Goal: Information Seeking & Learning: Learn about a topic

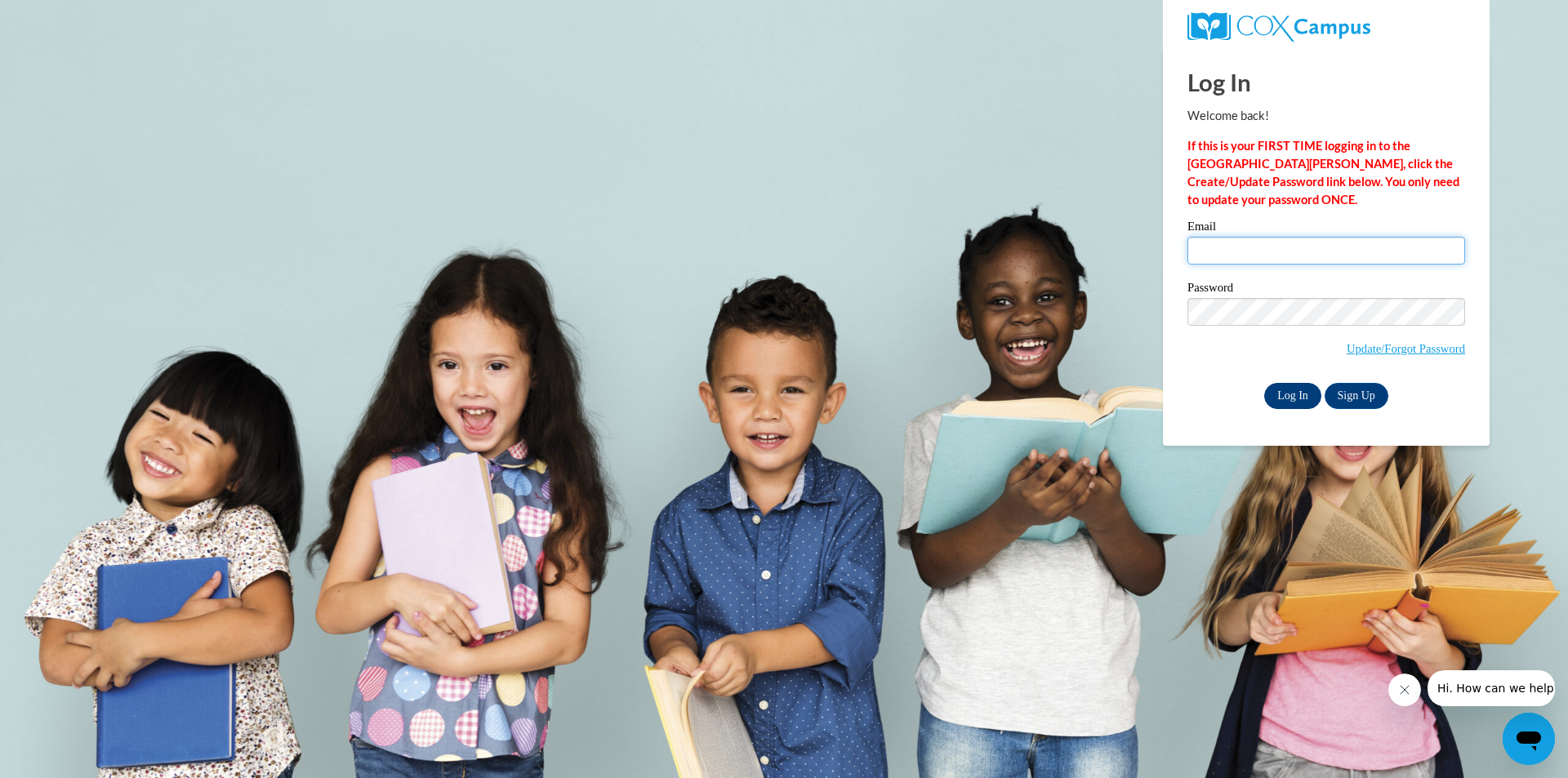
type input "chikeezi@yahoo.com"
click at [1270, 387] on input "Log In" at bounding box center [1293, 396] width 58 height 26
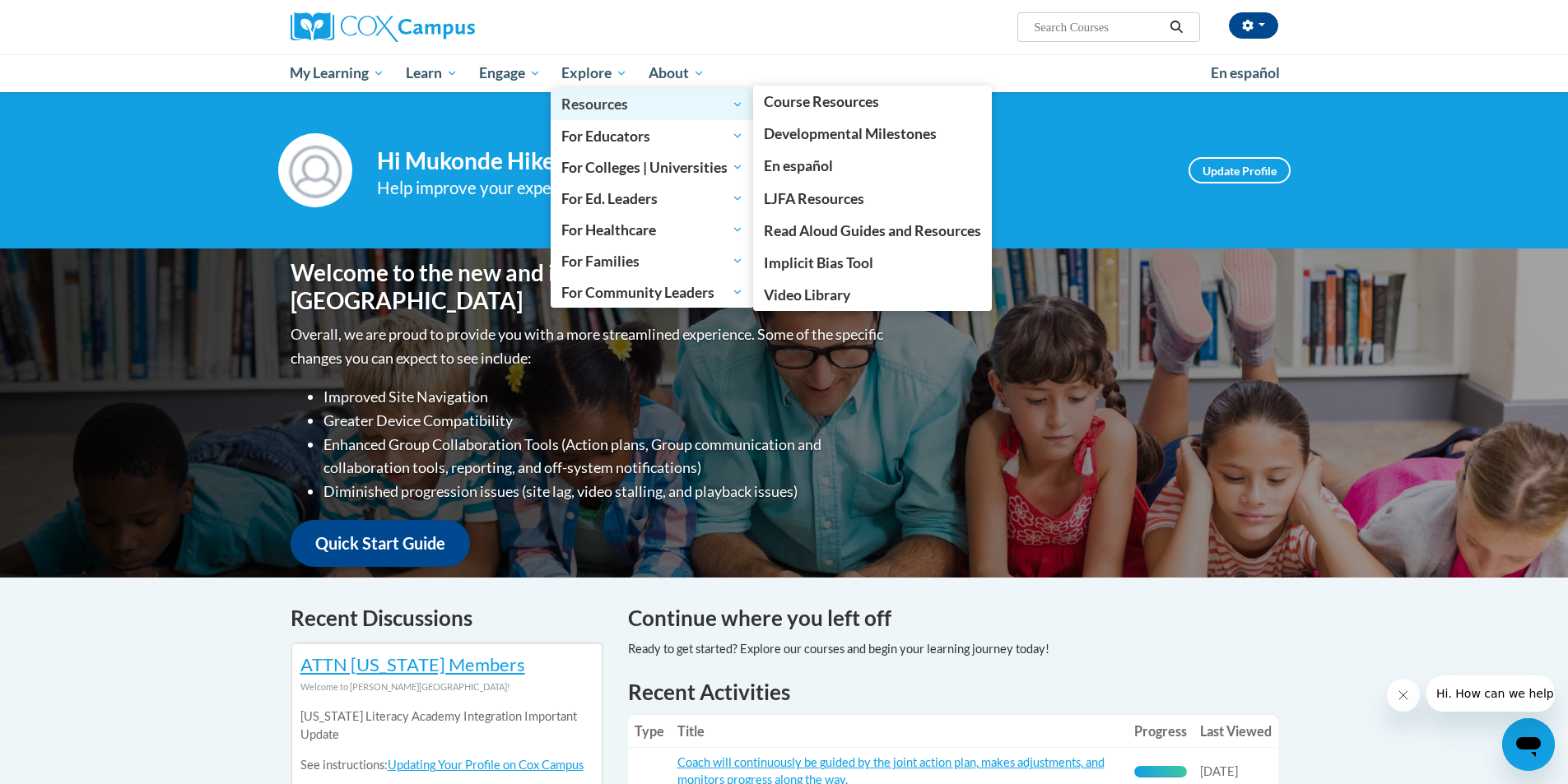
click at [600, 101] on span "Resources" at bounding box center [652, 104] width 182 height 20
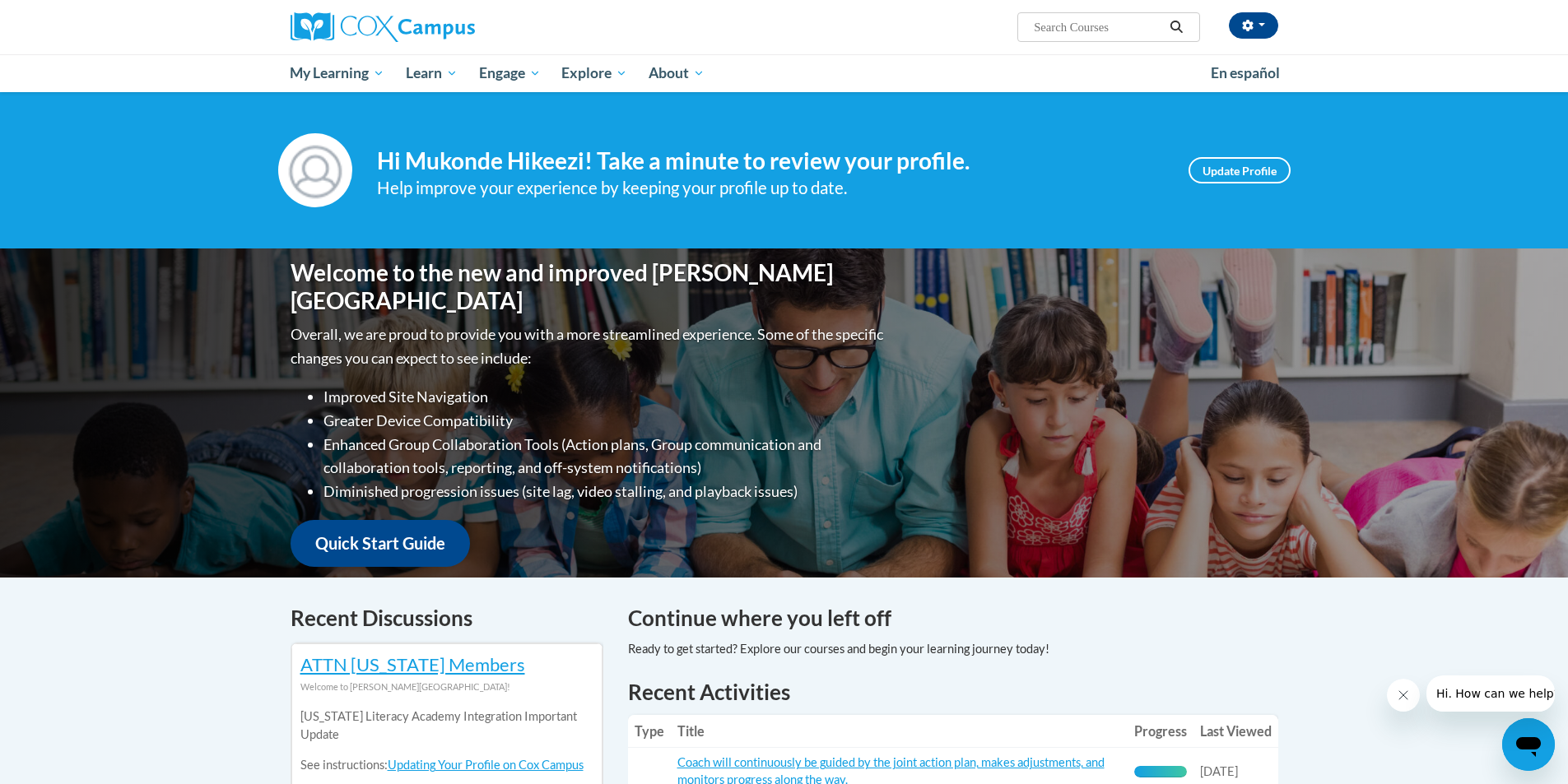
click at [1092, 34] on input "Search..." at bounding box center [1098, 27] width 132 height 20
type input "checklist"
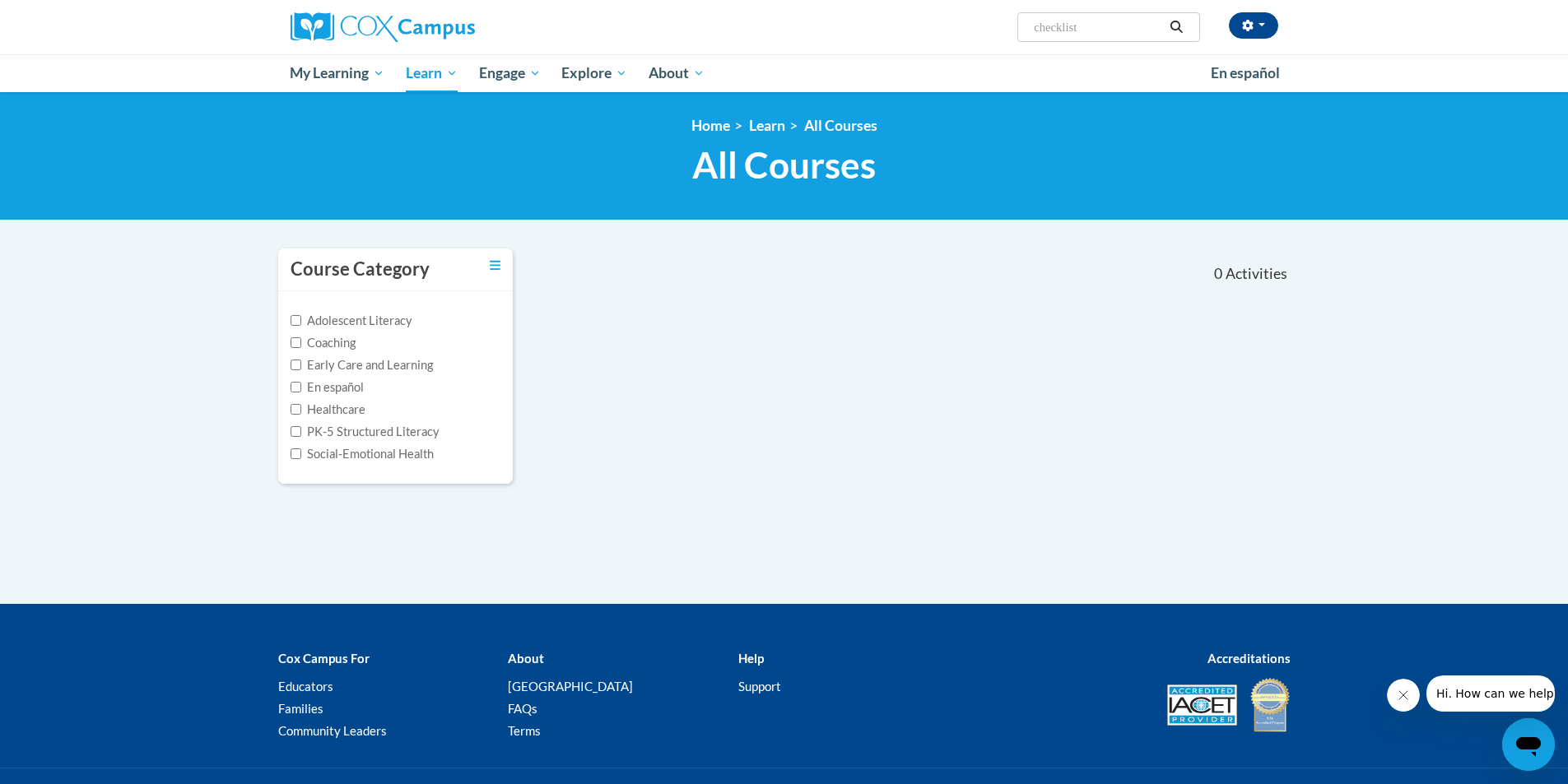
drag, startPoint x: 1131, startPoint y: 29, endPoint x: 1012, endPoint y: 33, distance: 119.1
click at [1012, 33] on div "[PERSON_NAME] ([GEOGRAPHIC_DATA]/New_York UTC-04:00) My Profile Inbox Group Das…" at bounding box center [954, 21] width 675 height 42
type input "TALK"
